Goal: Task Accomplishment & Management: Complete application form

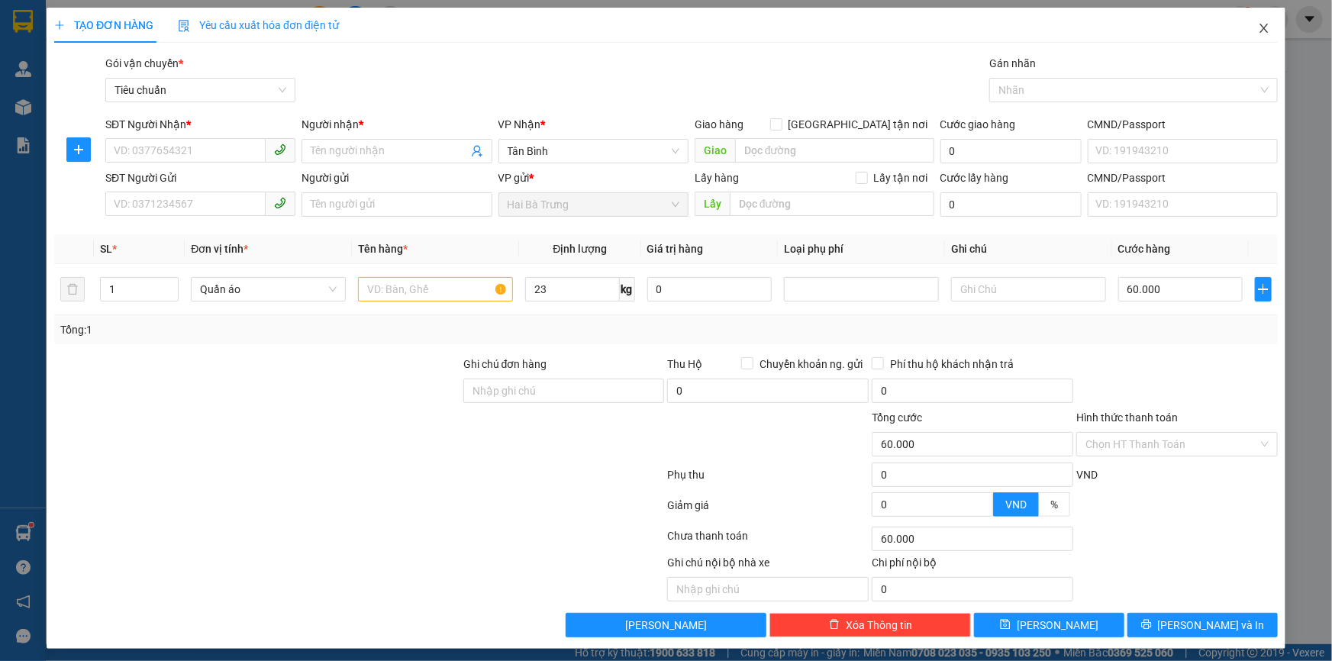
click at [1262, 32] on span "Close" at bounding box center [1264, 29] width 43 height 43
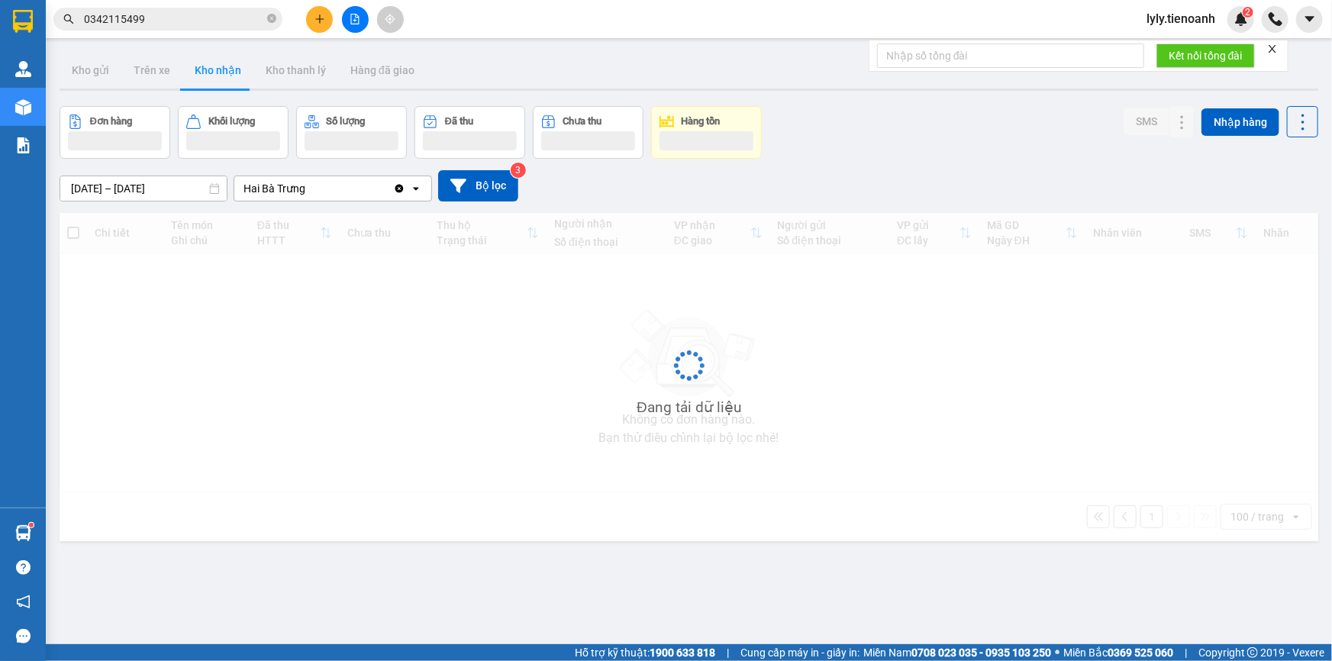
click at [1257, 34] on div "Kết quả tìm kiếm ( 1 ) Bộ lọc Mã ĐH Trạng thái Món hàng Thu hộ Tổng cước Chưa c…" at bounding box center [666, 19] width 1332 height 38
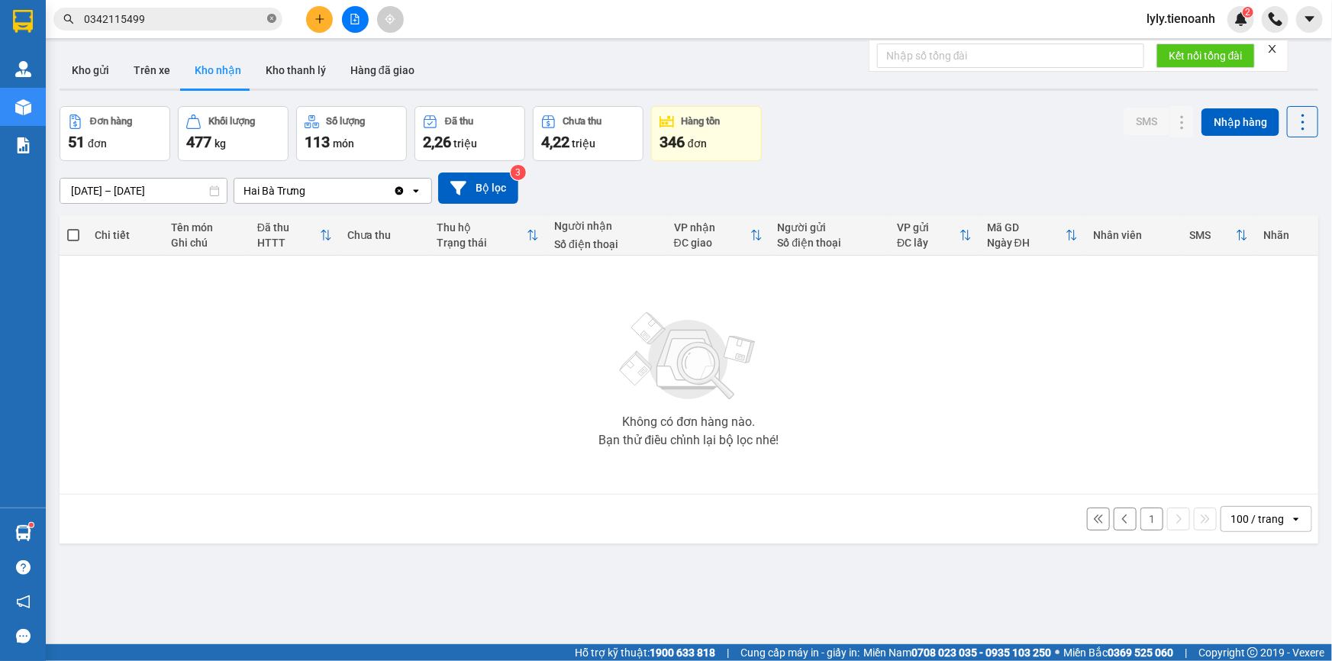
click at [269, 24] on span at bounding box center [271, 19] width 9 height 15
paste input "0981680249"
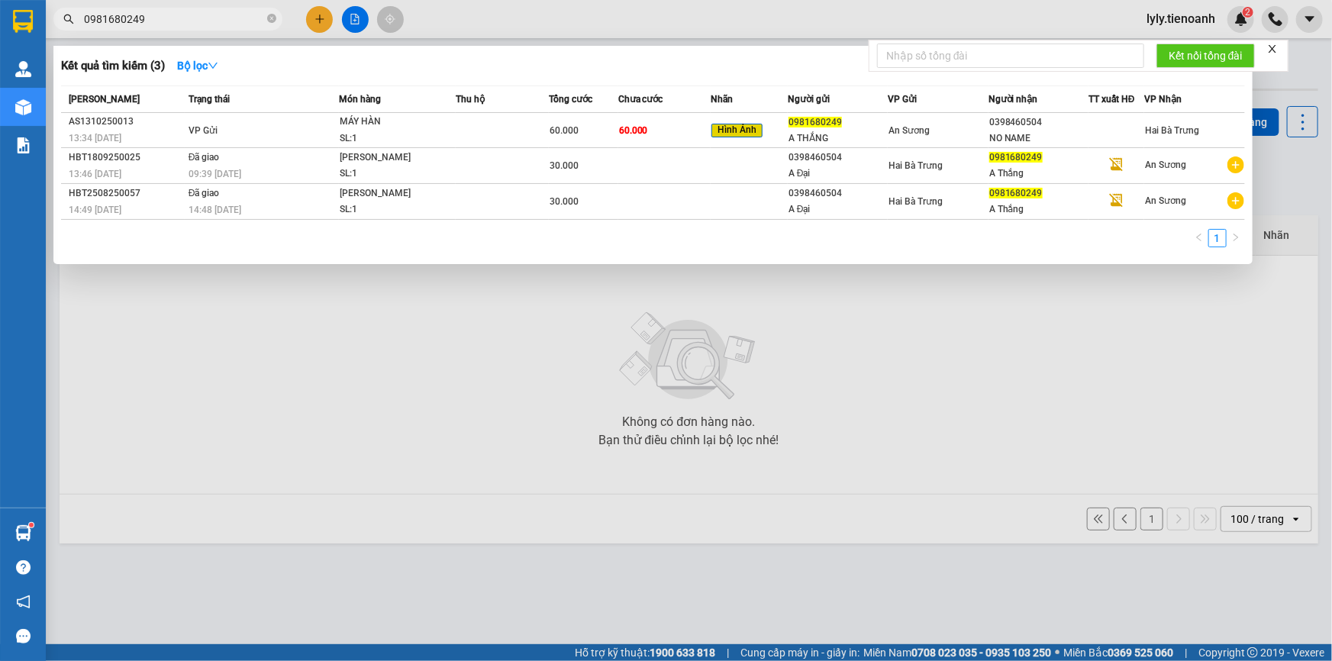
type input "0981680249"
click at [398, 124] on div "MÁY HÀN" at bounding box center [397, 122] width 115 height 17
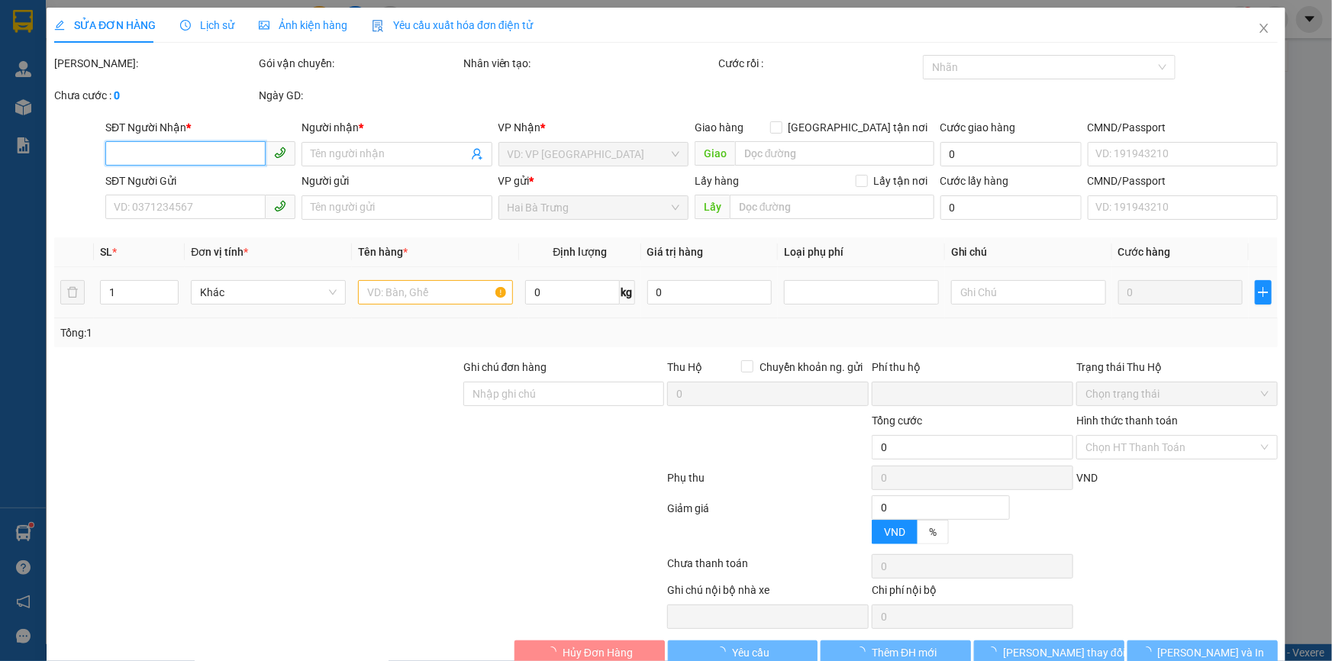
type input "0398460504"
type input "NO NAME"
type input "0981680249"
type input "A THẮNG"
type input "0"
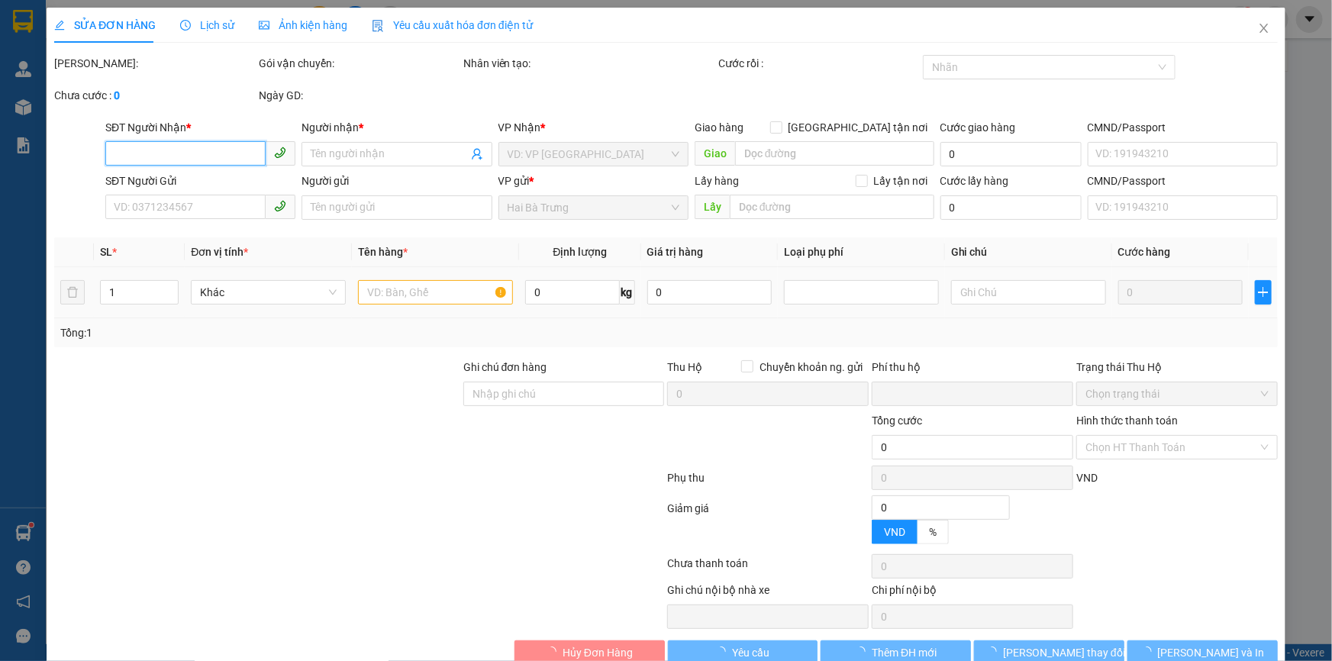
type input "60.000"
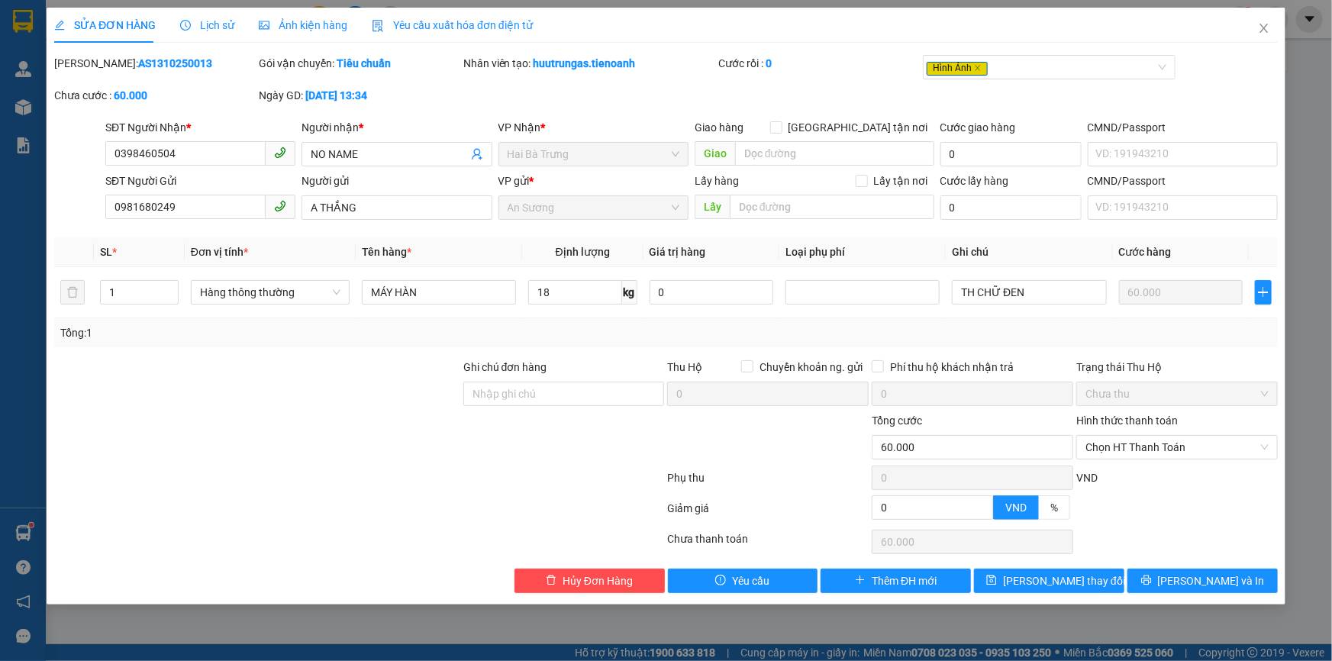
click at [290, 15] on div "Ảnh kiện hàng" at bounding box center [303, 25] width 89 height 35
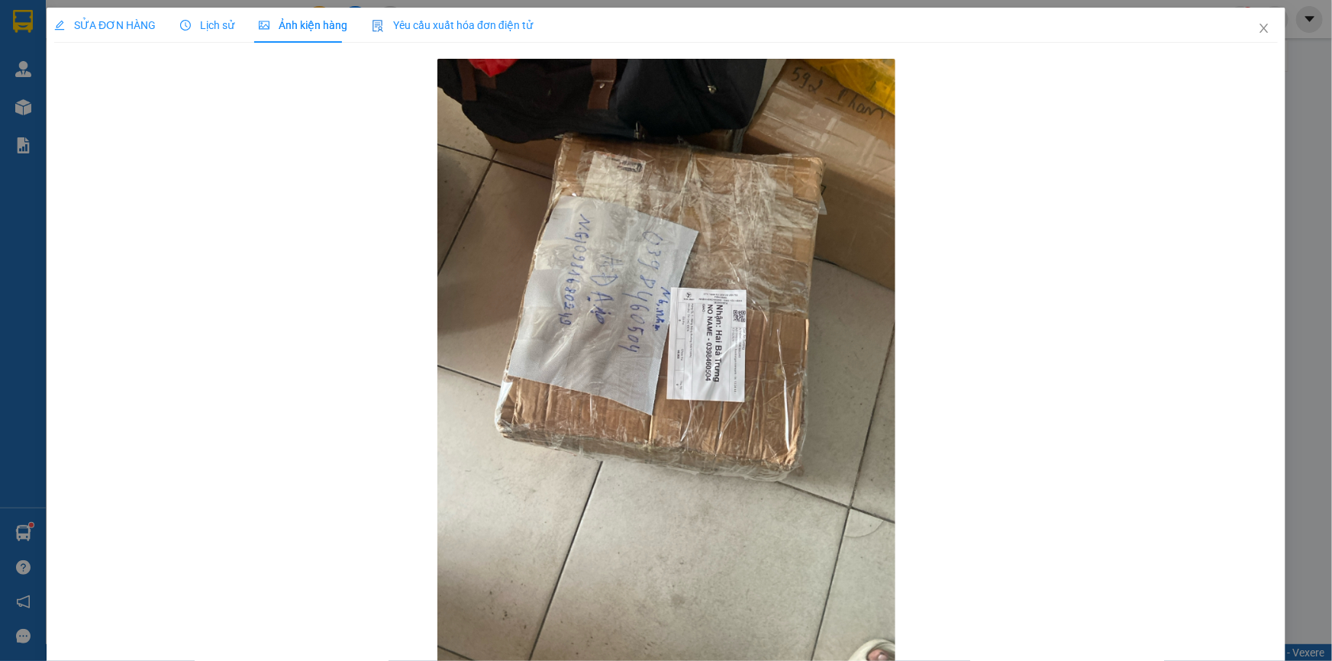
click at [208, 26] on span "Lịch sử" at bounding box center [207, 25] width 54 height 12
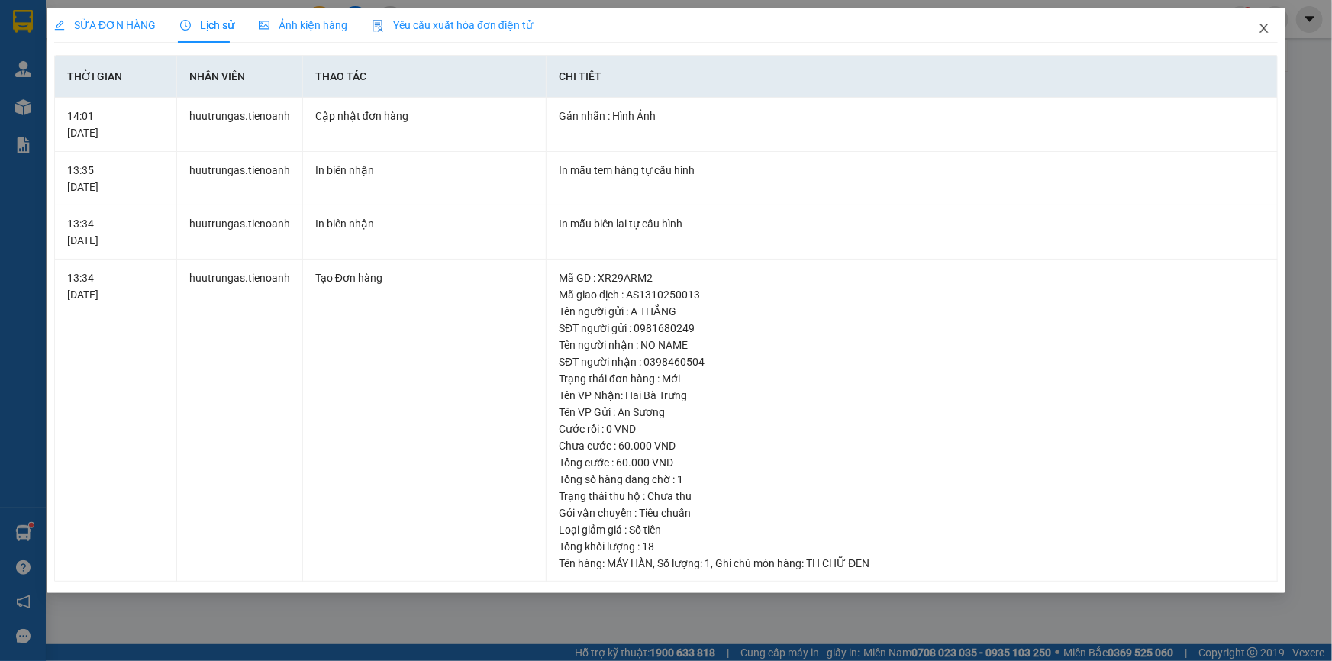
click at [1266, 24] on icon "close" at bounding box center [1264, 28] width 12 height 12
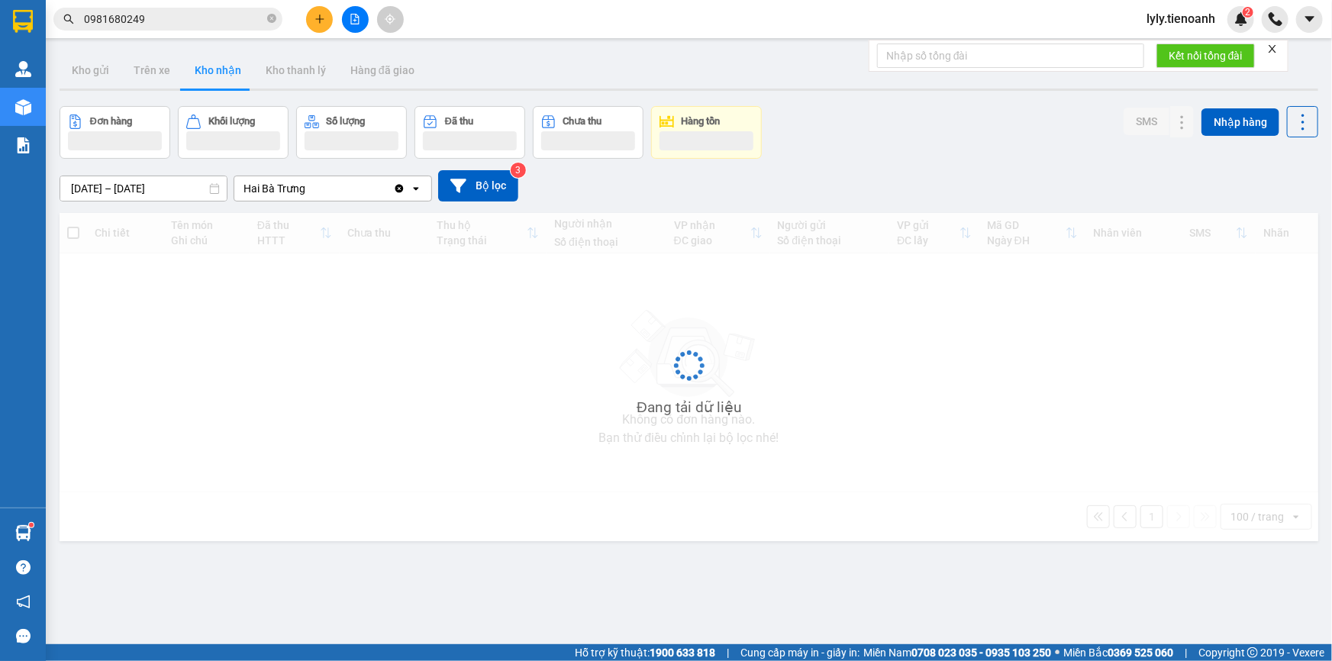
click at [205, 25] on input "0981680249" at bounding box center [174, 19] width 180 height 17
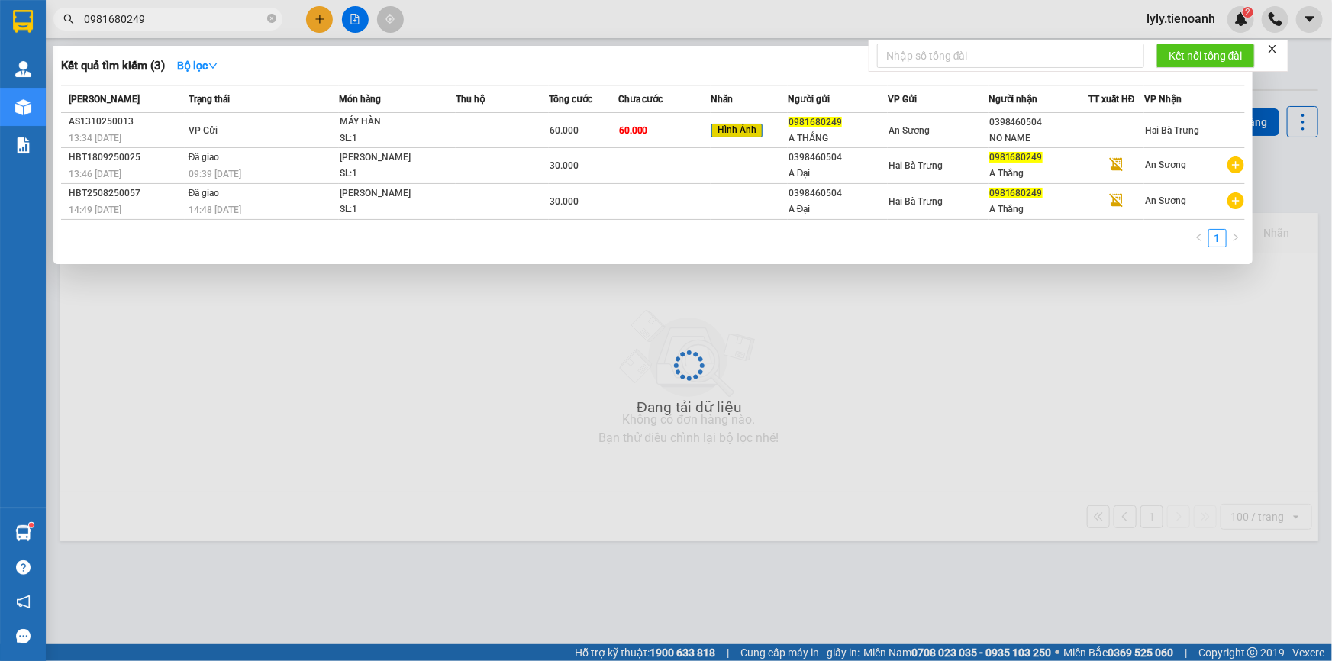
click at [205, 25] on input "0981680249" at bounding box center [174, 19] width 180 height 17
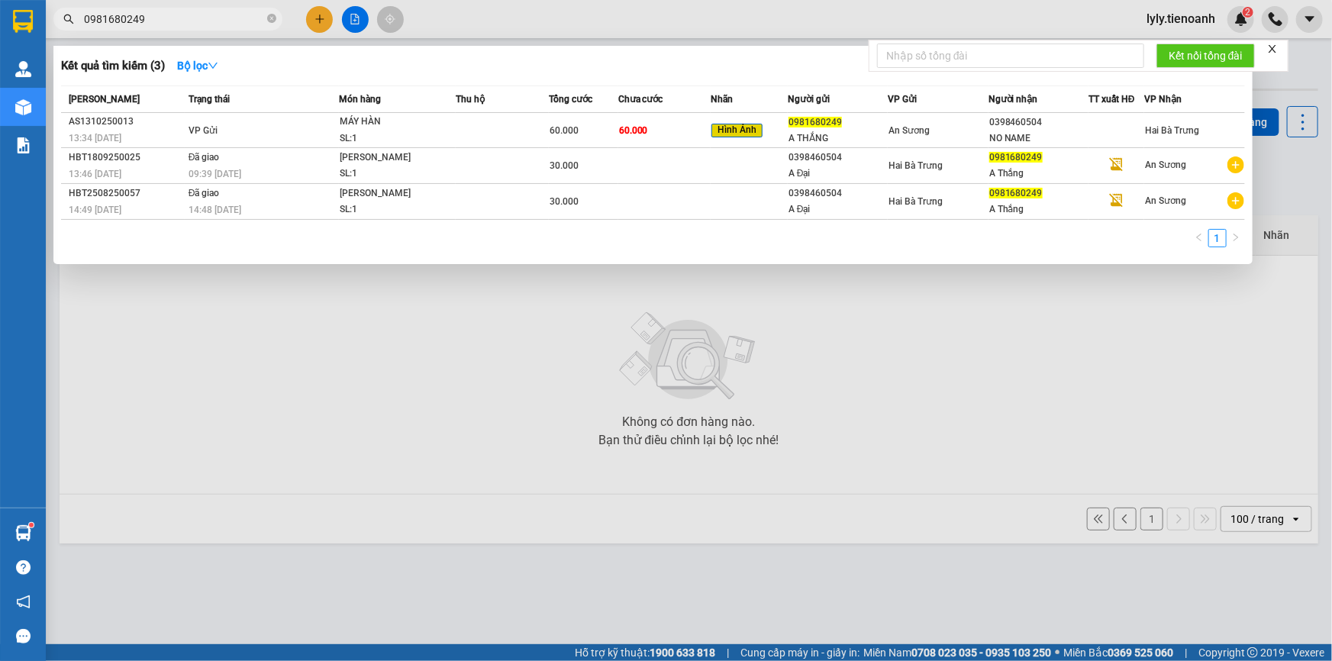
paste input "333223445"
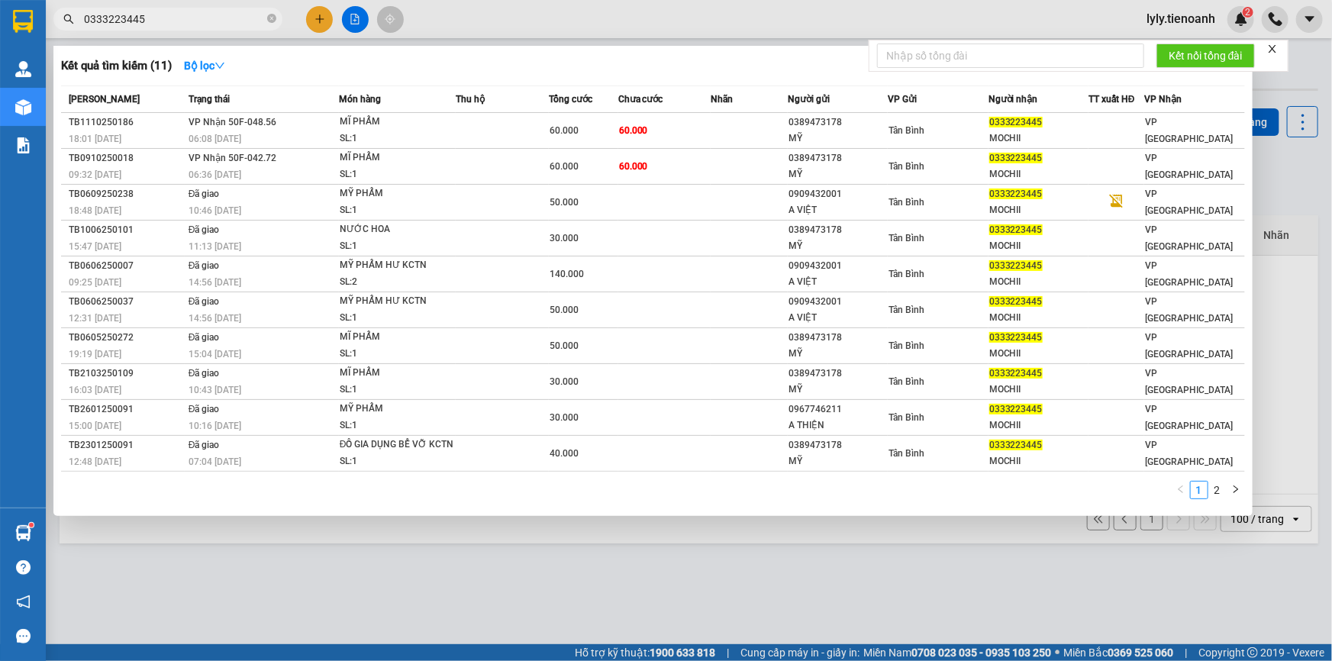
type input "0333223445"
click at [257, 149] on td "VP Nhận 50F-042.72 06:36 [DATE]" at bounding box center [262, 167] width 154 height 36
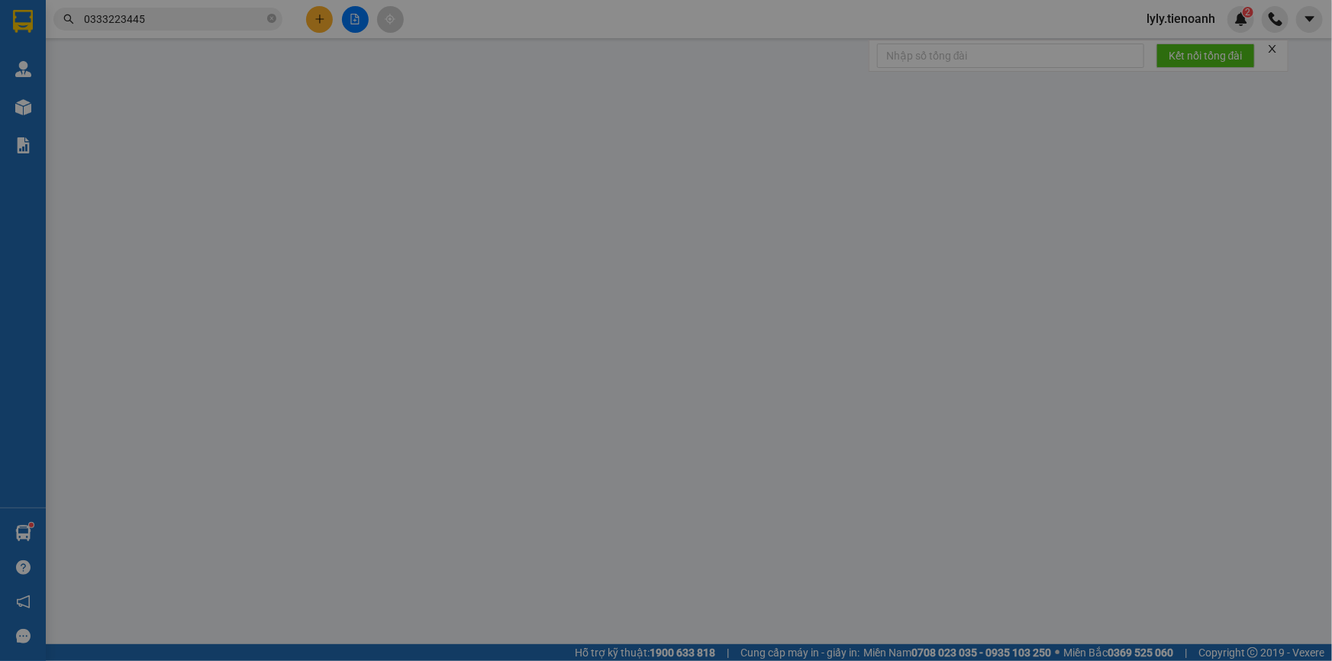
type input "0333223445"
type input "MOCHII"
type input "0389473178"
type input "MỸ"
type input "0"
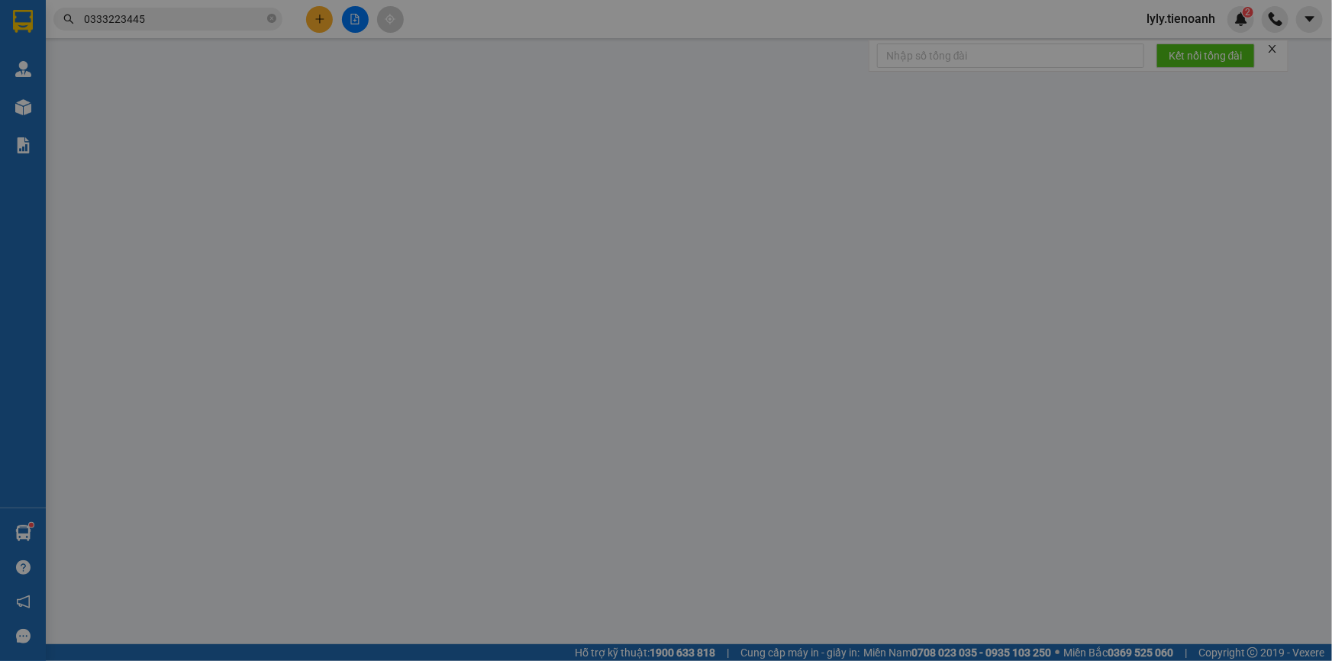
type input "60.000"
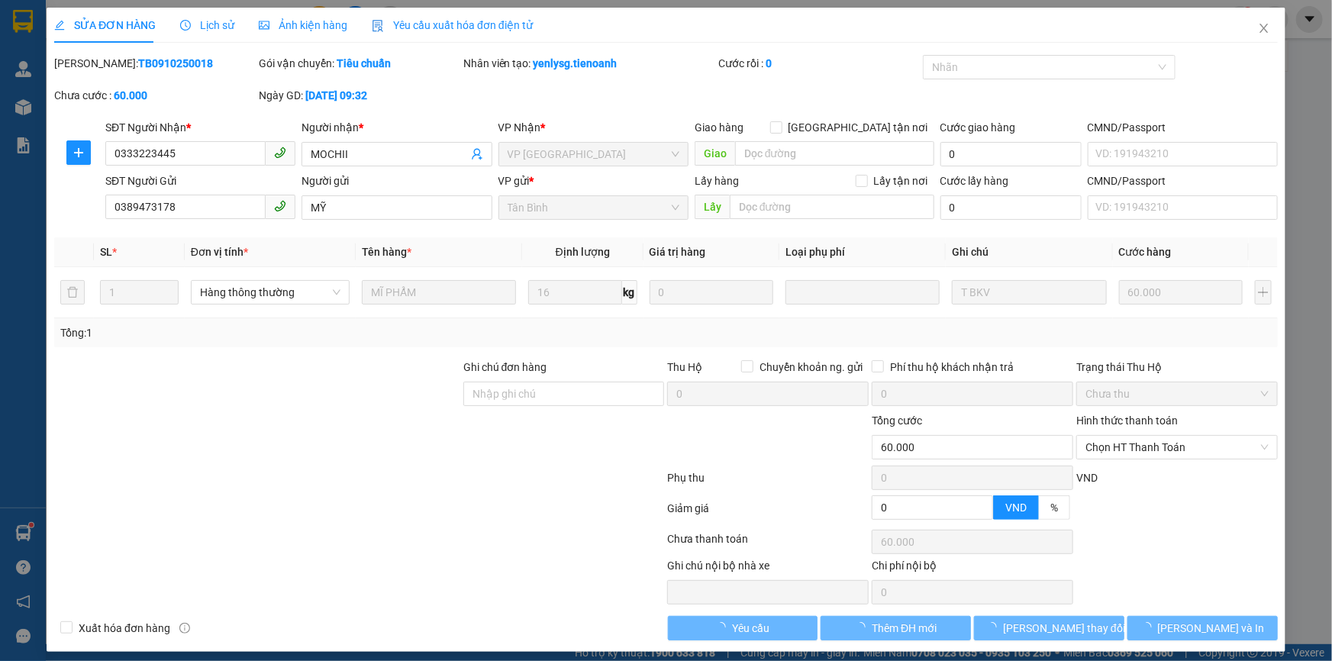
click at [228, 31] on span "Lịch sử" at bounding box center [207, 25] width 54 height 12
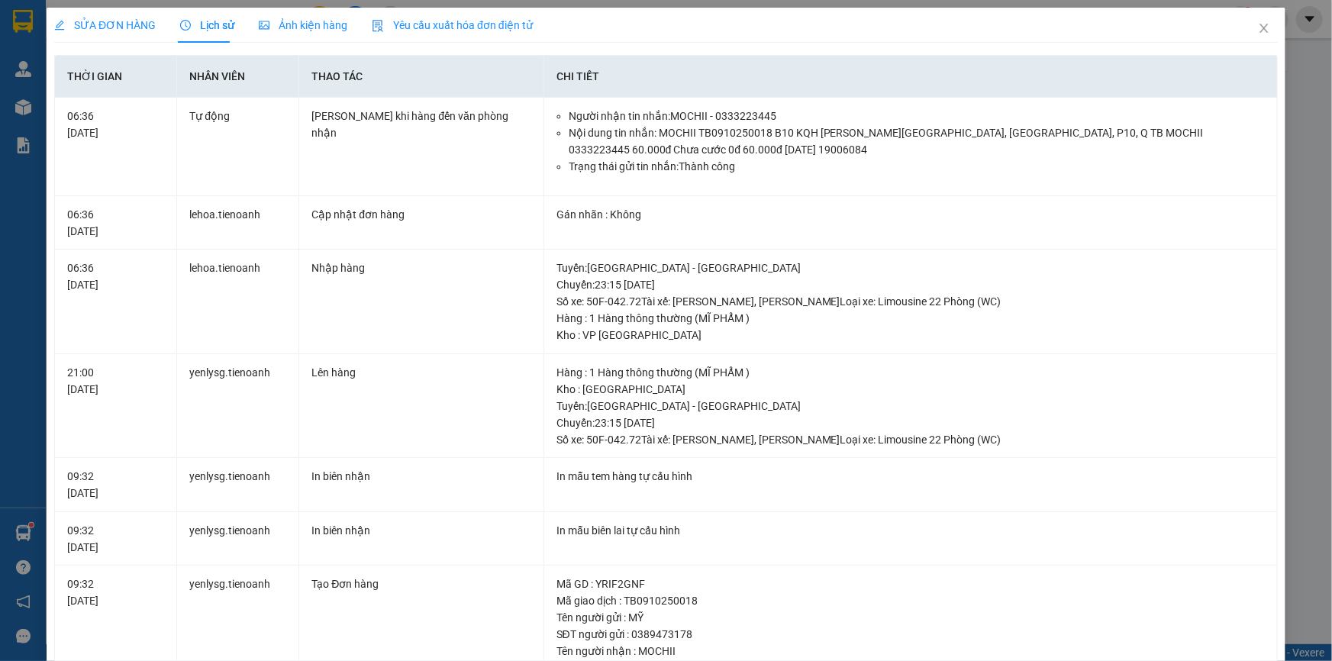
click at [259, 21] on icon "picture" at bounding box center [264, 25] width 11 height 11
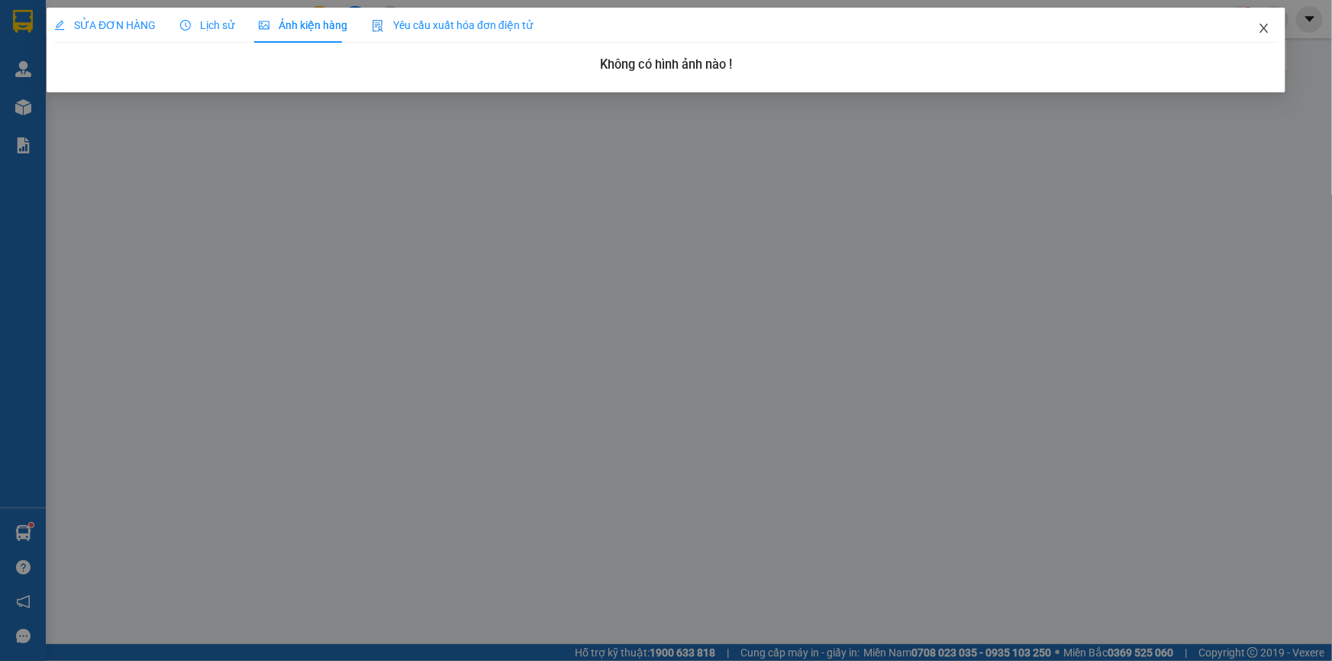
click at [1263, 28] on icon "close" at bounding box center [1264, 28] width 8 height 9
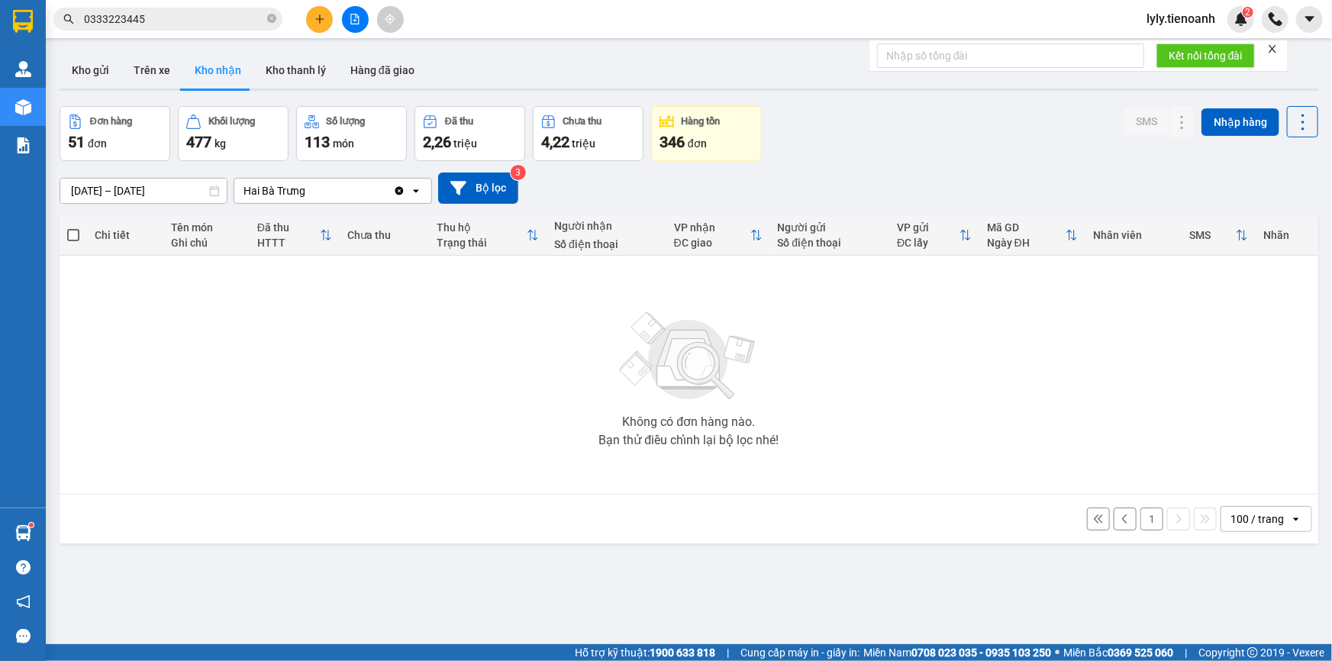
click at [180, 24] on input "0333223445" at bounding box center [174, 19] width 180 height 17
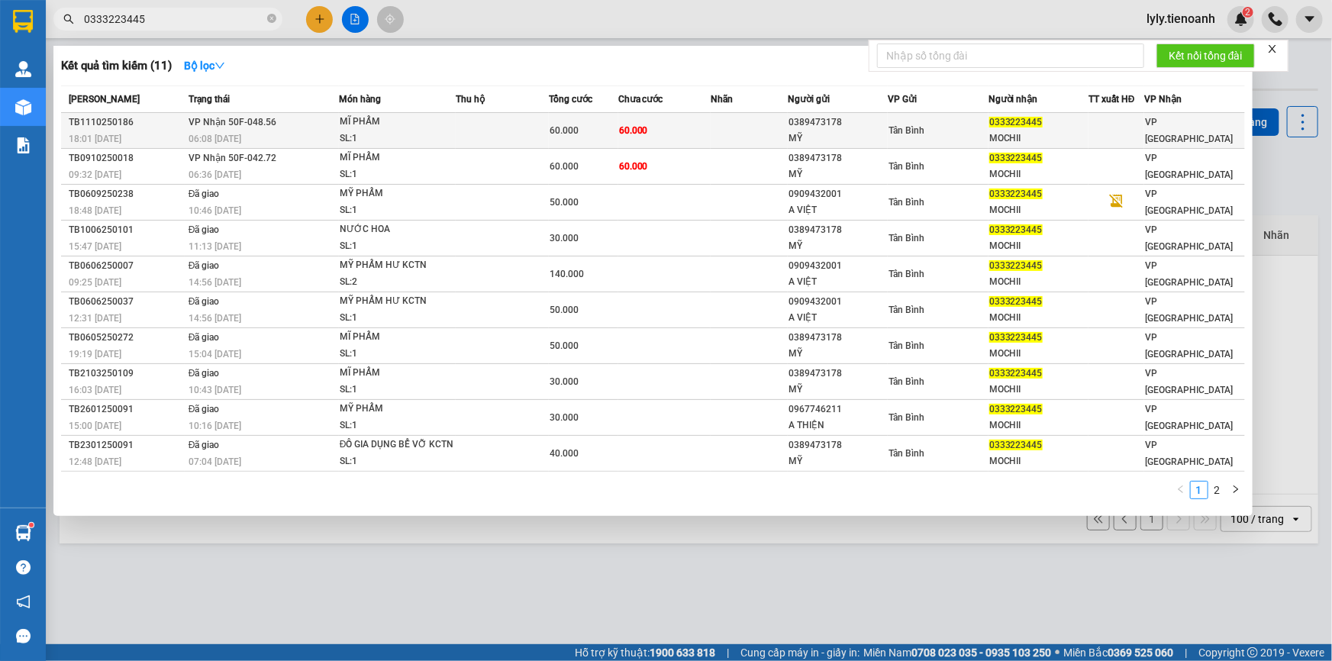
click at [259, 121] on span "VP Nhận 50F-048.56" at bounding box center [233, 122] width 88 height 11
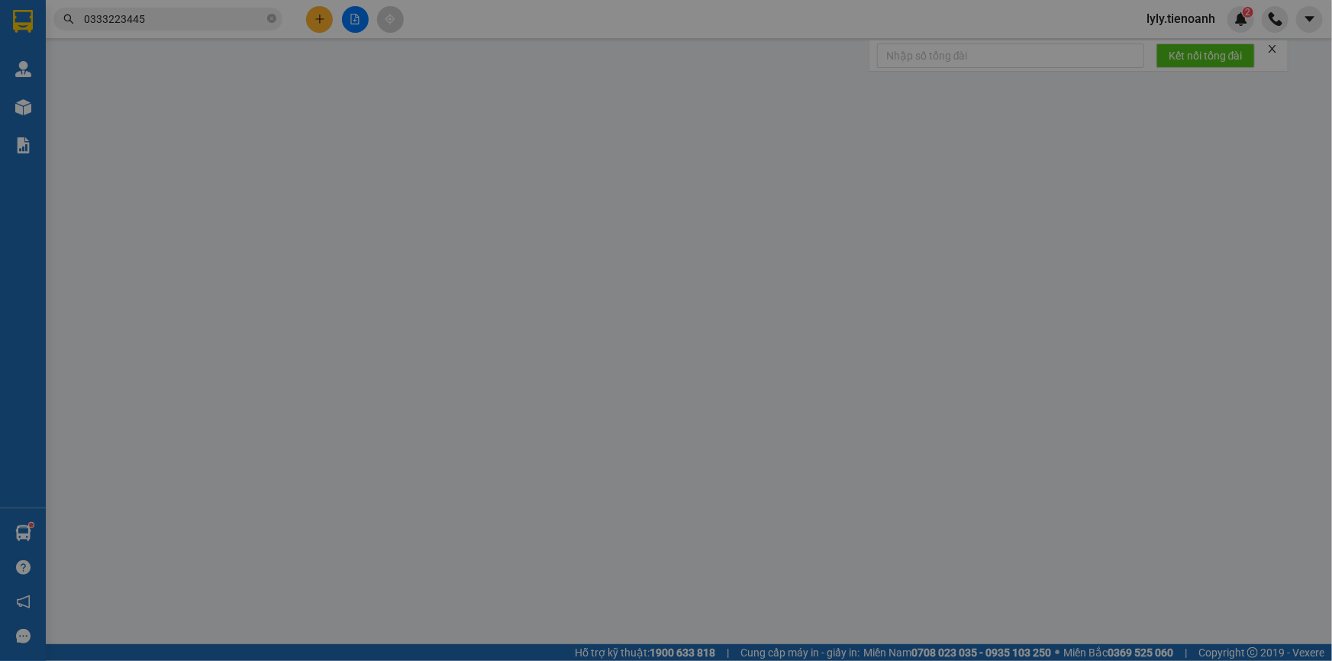
type input "0333223445"
type input "MOCHII"
type input "0389473178"
type input "MỸ"
type input "0"
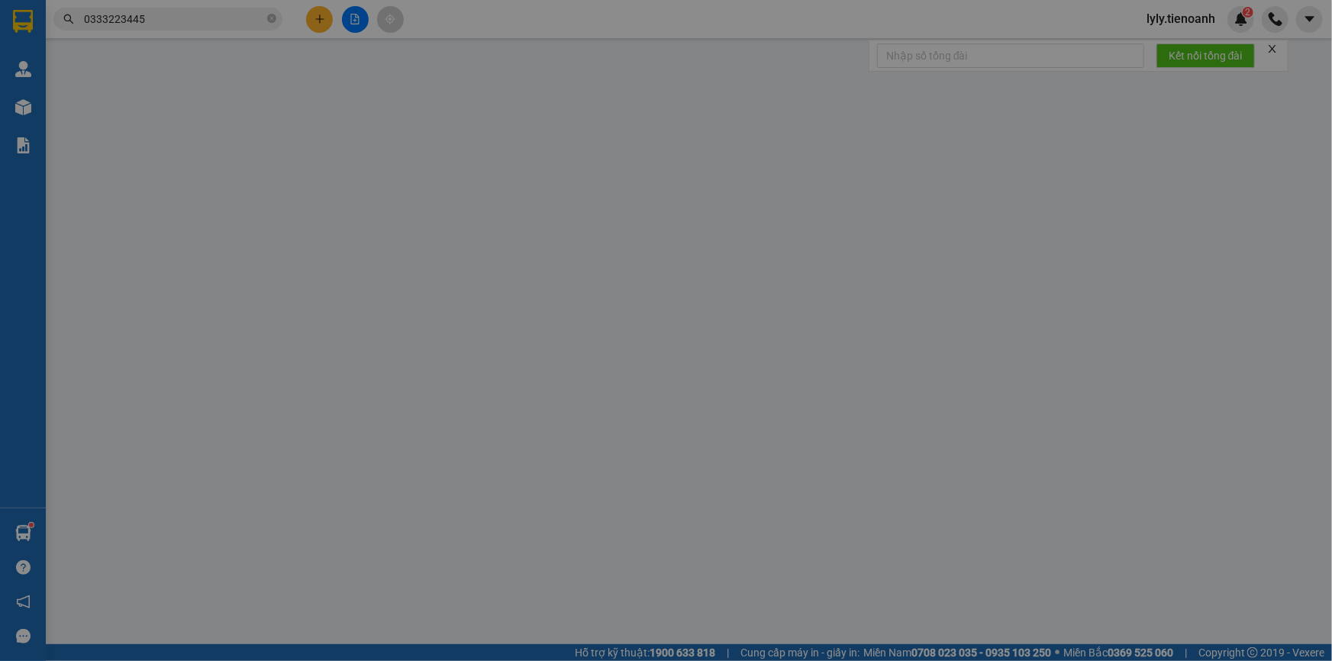
type input "60.000"
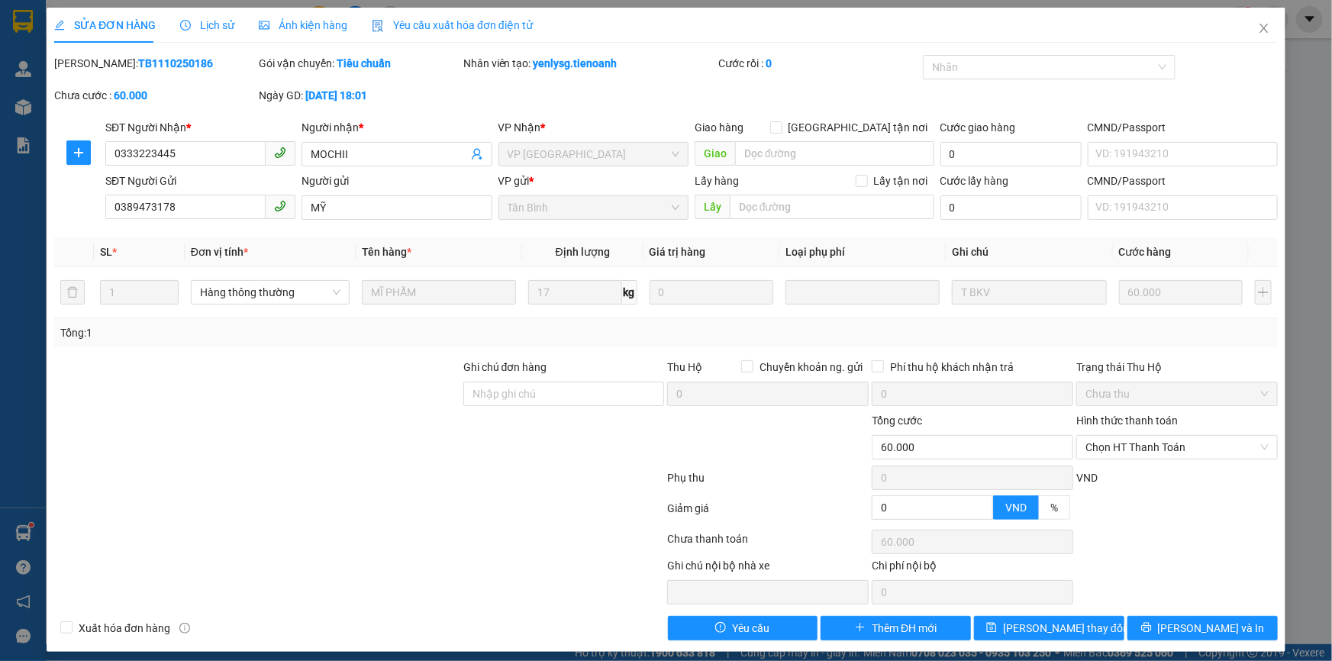
click at [281, 25] on span "Ảnh kiện hàng" at bounding box center [303, 25] width 89 height 12
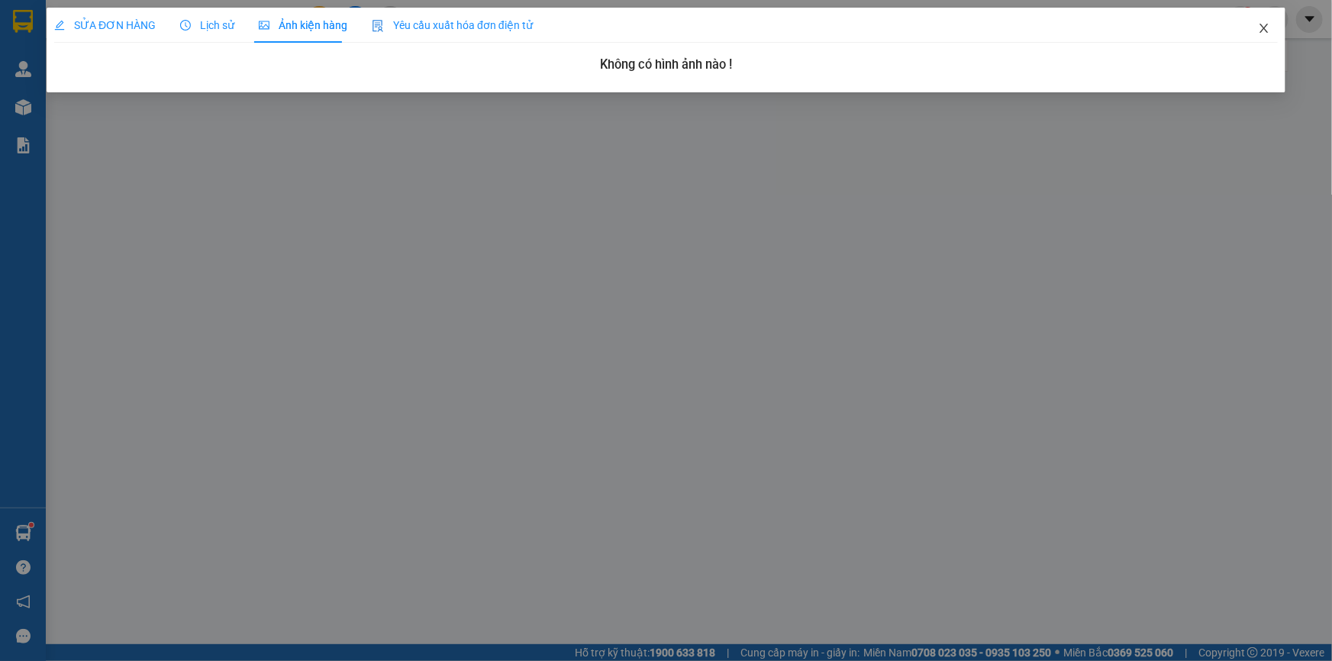
click at [1263, 24] on icon "close" at bounding box center [1264, 28] width 12 height 12
